Goal: Check status: Check status

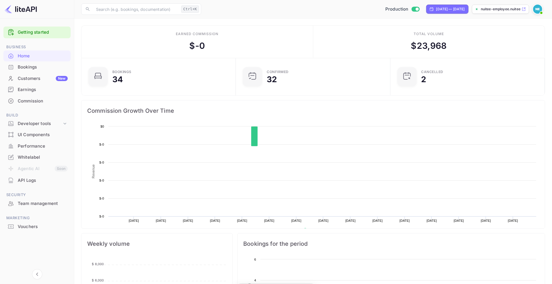
scroll to position [87, 146]
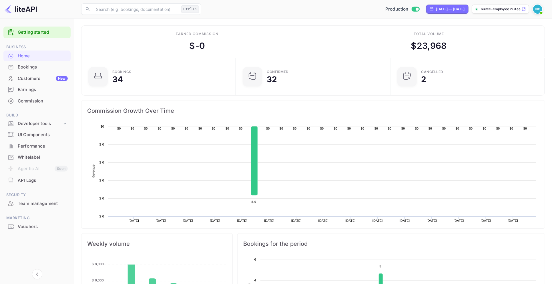
click at [19, 70] on div "Bookings" at bounding box center [43, 67] width 50 height 7
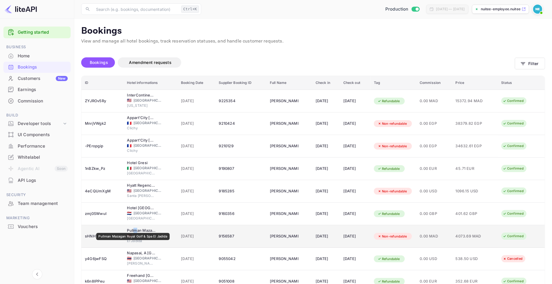
click at [133, 229] on div "Pullman Mazagan Royal Golf & Spa El Jadida" at bounding box center [141, 231] width 29 height 6
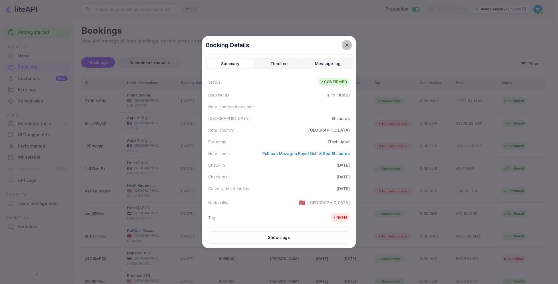
click at [342, 45] on button "close" at bounding box center [347, 45] width 10 height 10
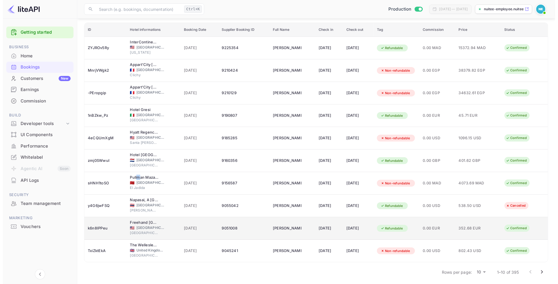
scroll to position [54, 0]
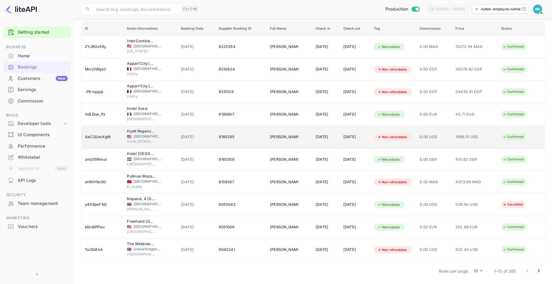
click at [127, 136] on span "🇺🇸" at bounding box center [129, 137] width 5 height 4
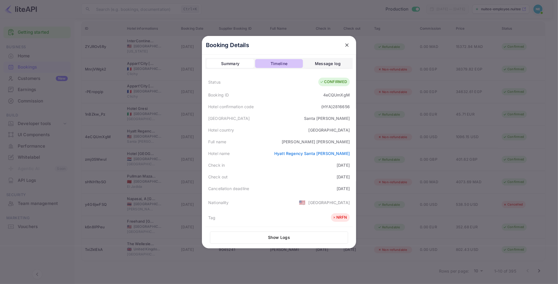
click at [278, 67] on div "Timeline" at bounding box center [278, 63] width 17 height 7
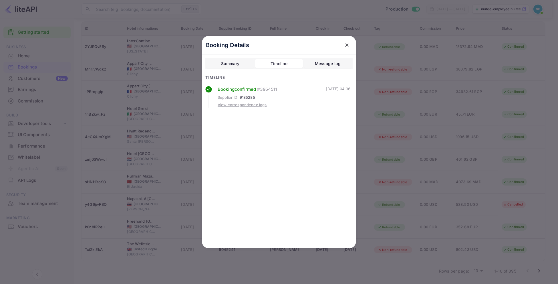
click at [251, 105] on div "View correspondence logs" at bounding box center [242, 105] width 49 height 6
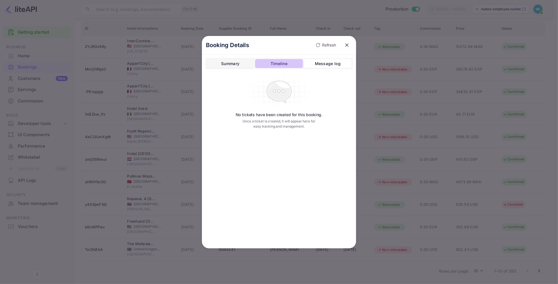
click at [280, 63] on div "Timeline" at bounding box center [278, 63] width 17 height 7
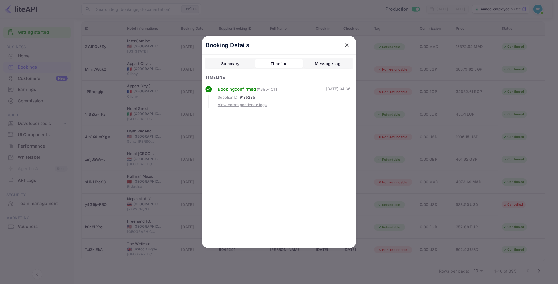
click at [329, 61] on div "Message log" at bounding box center [328, 63] width 26 height 7
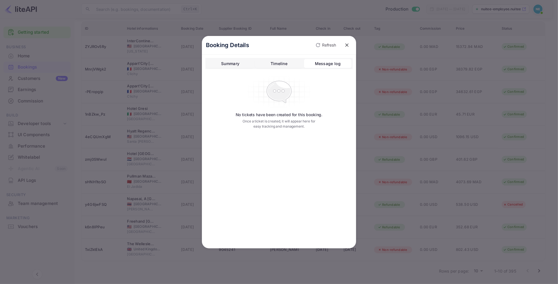
click at [226, 67] on div "Summary" at bounding box center [230, 63] width 18 height 7
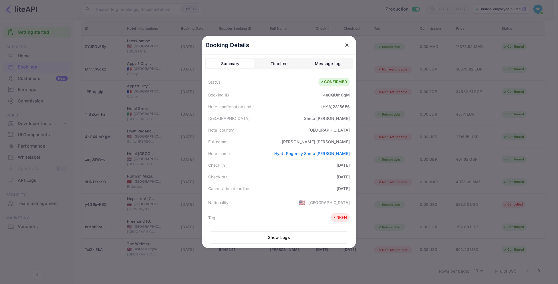
click at [274, 64] on div "Timeline" at bounding box center [278, 63] width 17 height 7
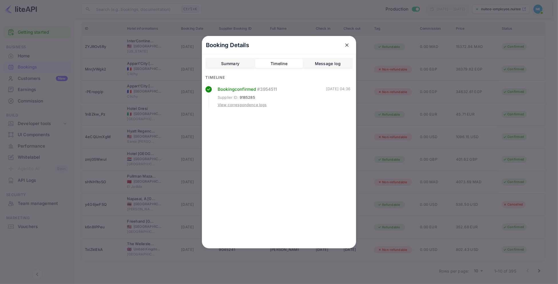
click at [208, 62] on button "Summary" at bounding box center [229, 63] width 47 height 9
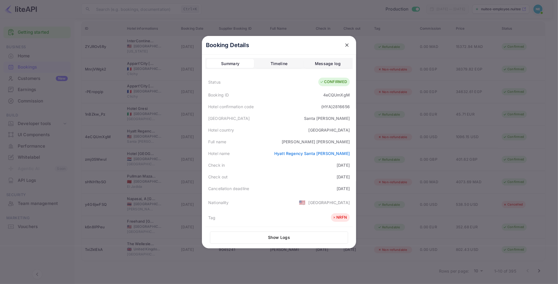
click at [269, 238] on button "Show Logs" at bounding box center [279, 238] width 138 height 12
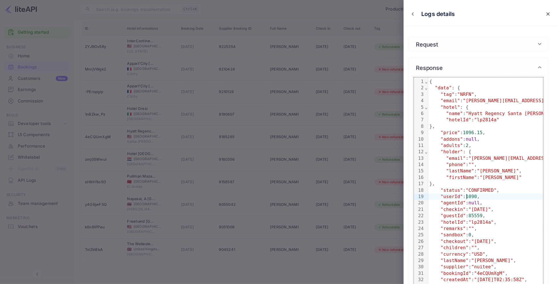
click at [467, 196] on span "1090" at bounding box center [470, 196] width 11 height 5
copy div "1090"
